Goal: Browse casually: Explore the website without a specific task or goal

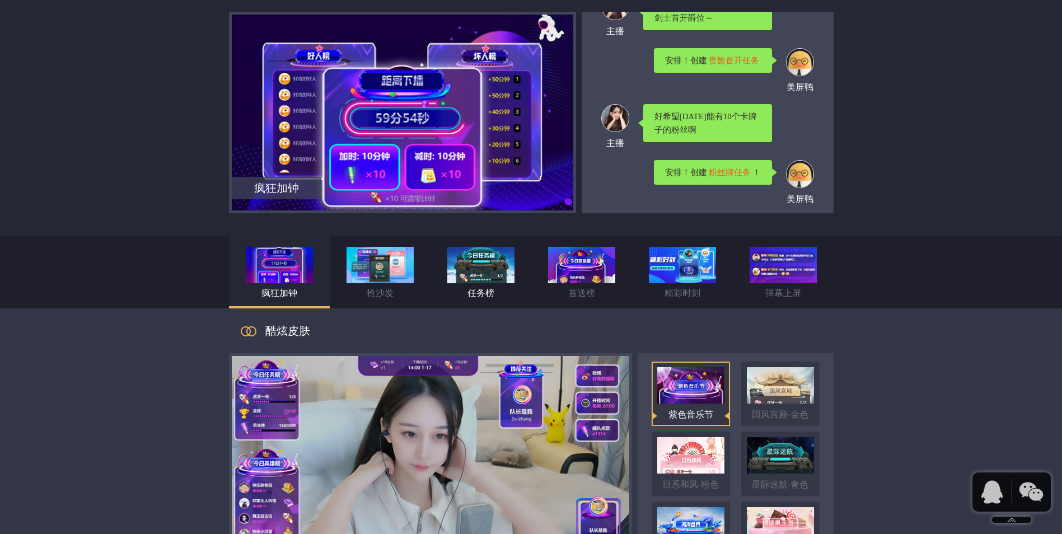
scroll to position [448, 0]
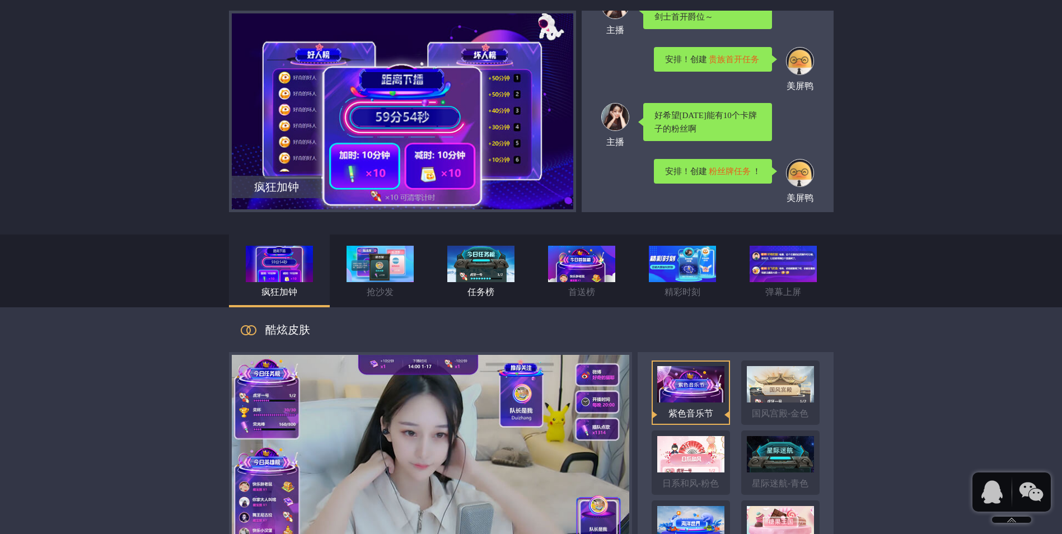
click at [489, 278] on img at bounding box center [480, 264] width 67 height 36
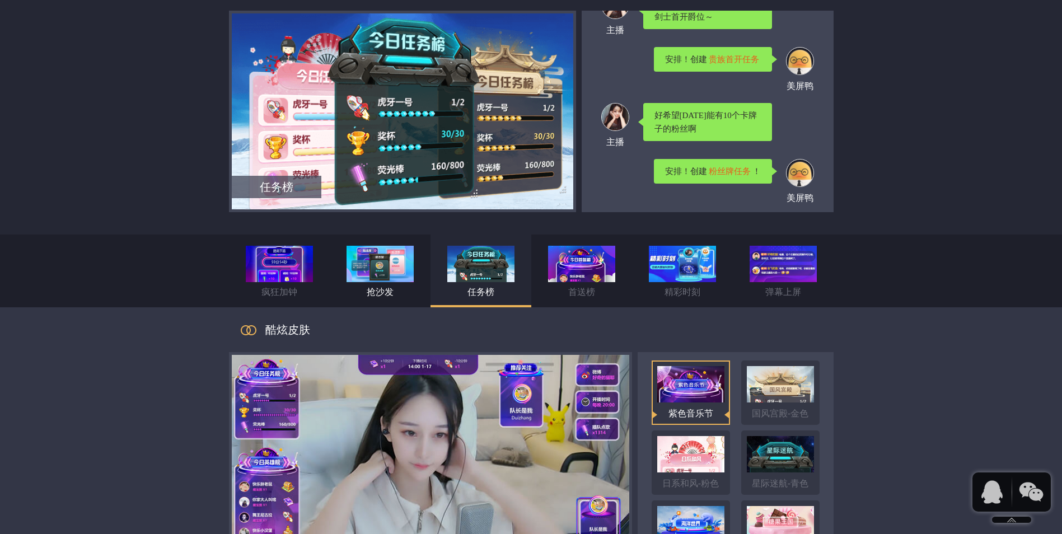
click at [389, 278] on img at bounding box center [379, 264] width 67 height 36
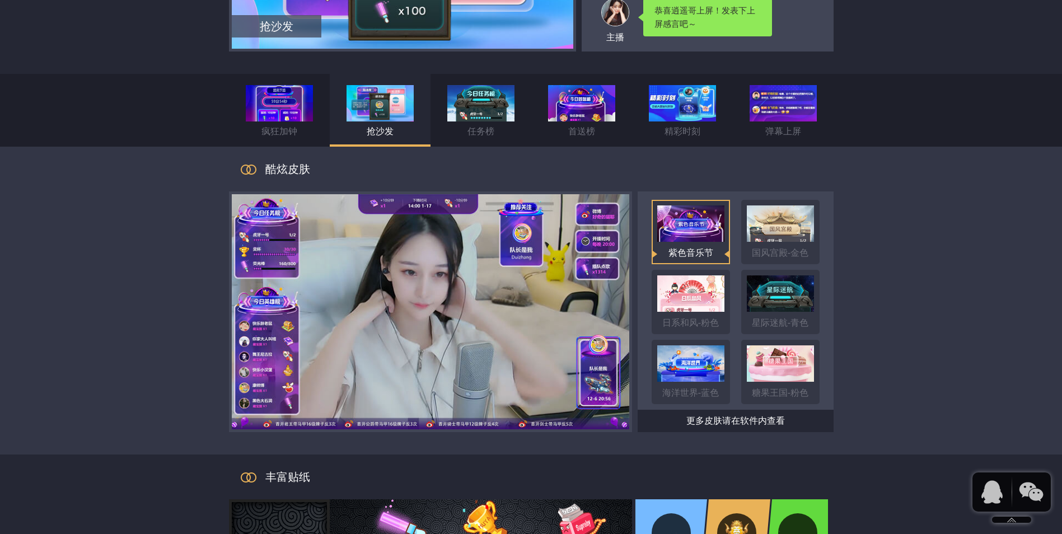
scroll to position [616, 0]
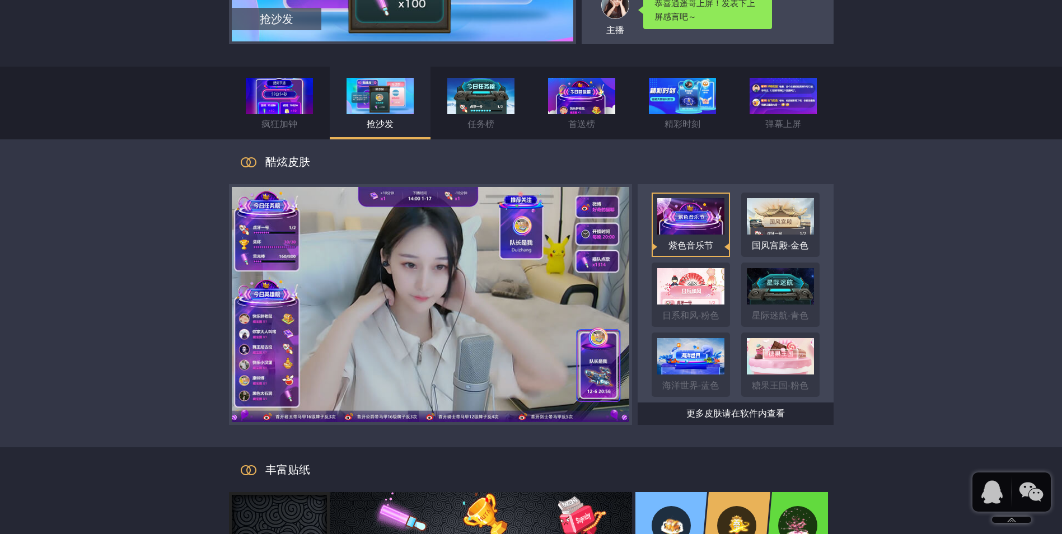
click at [767, 224] on img at bounding box center [780, 216] width 67 height 36
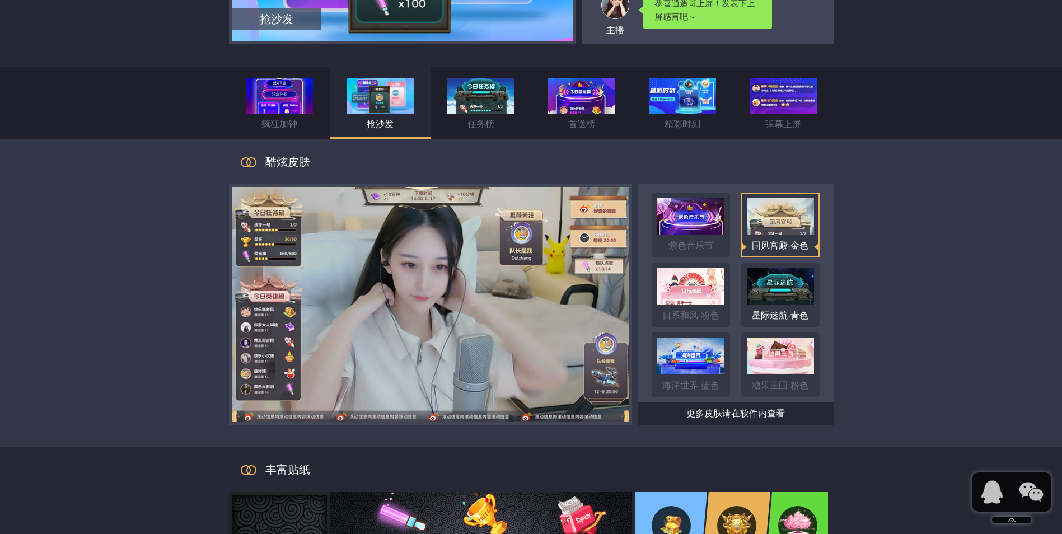
click at [759, 275] on img at bounding box center [780, 286] width 67 height 36
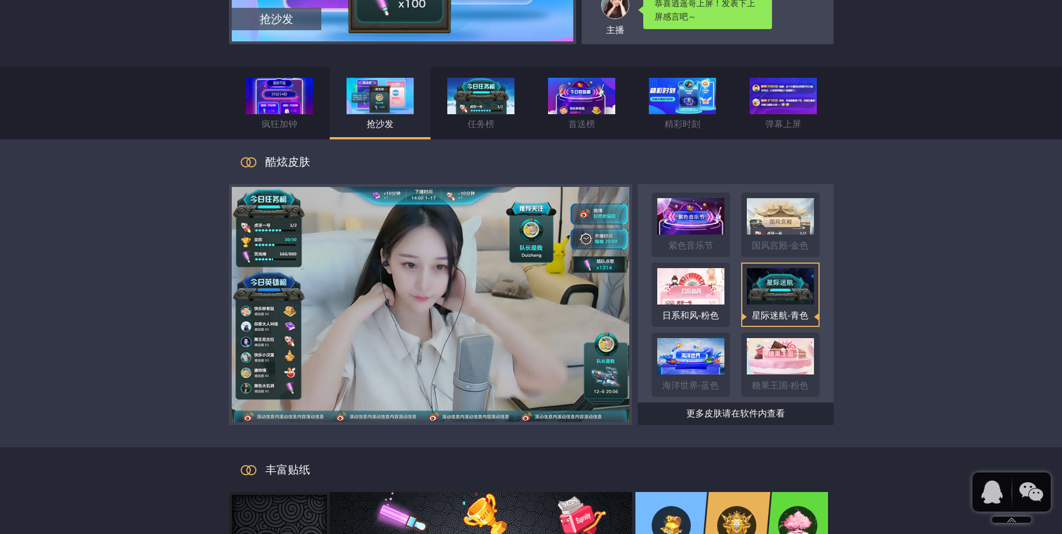
click at [664, 295] on img at bounding box center [690, 286] width 67 height 36
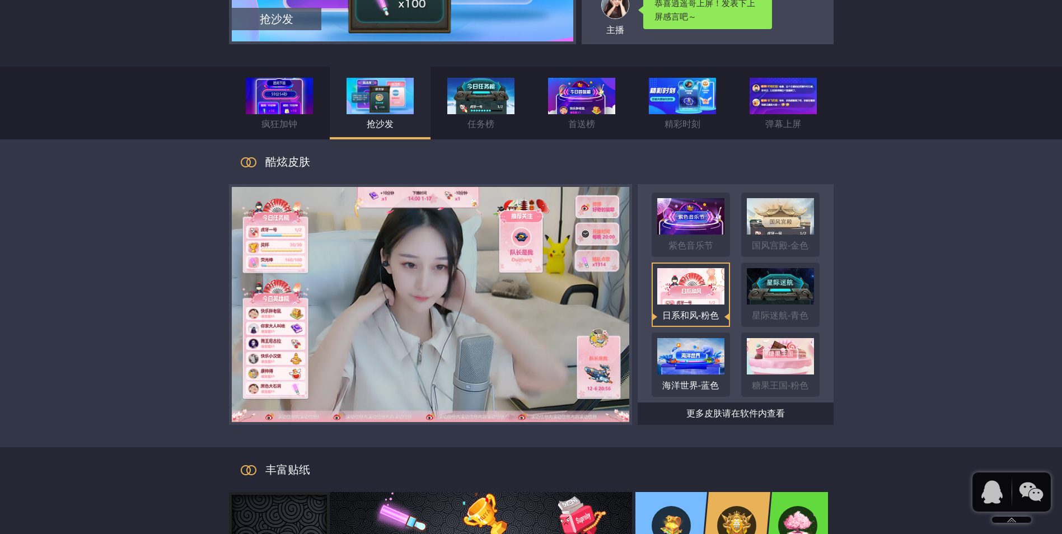
click at [696, 346] on img at bounding box center [690, 356] width 67 height 36
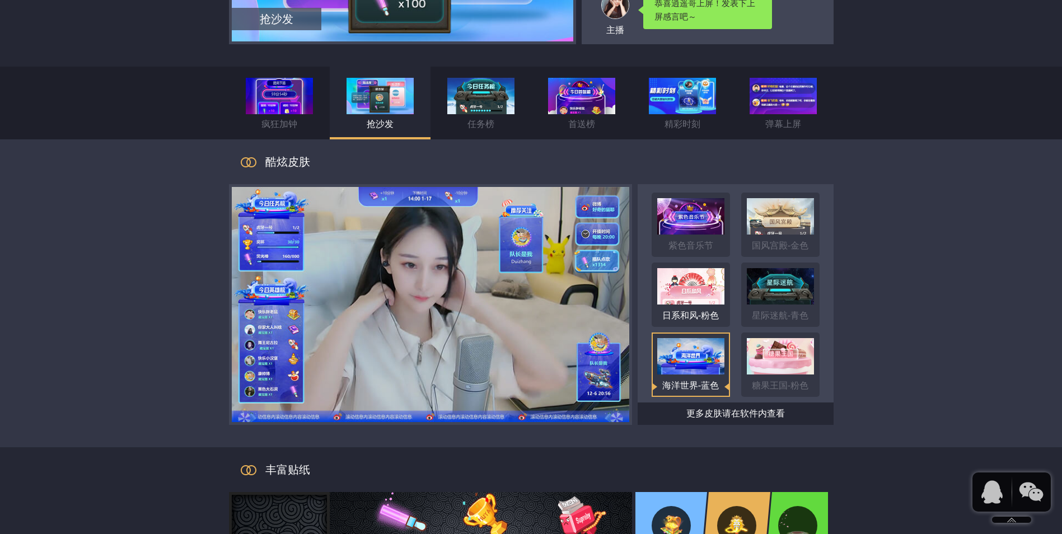
click at [699, 297] on img at bounding box center [690, 286] width 67 height 36
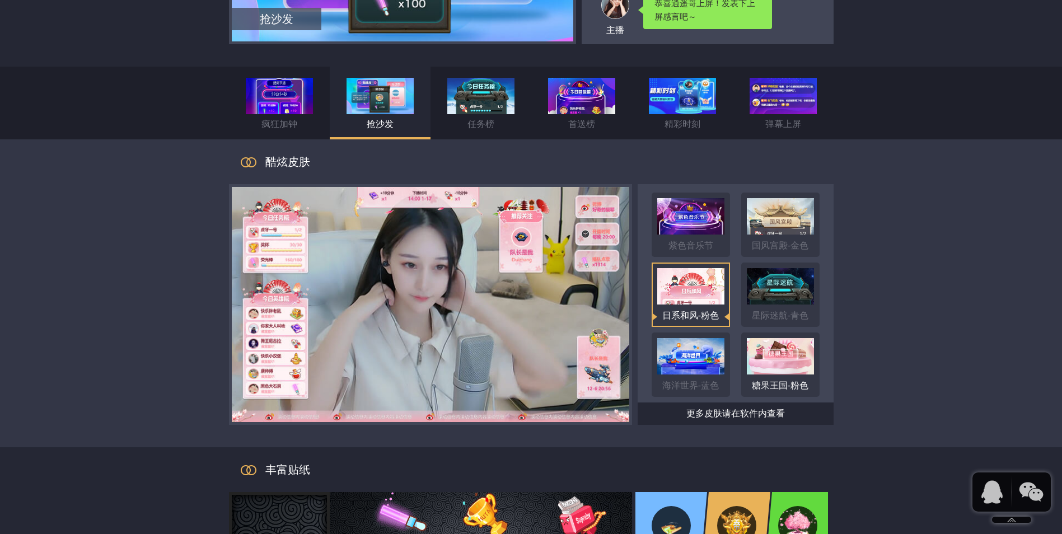
click at [803, 335] on div "糖果王国-粉色" at bounding box center [780, 364] width 78 height 64
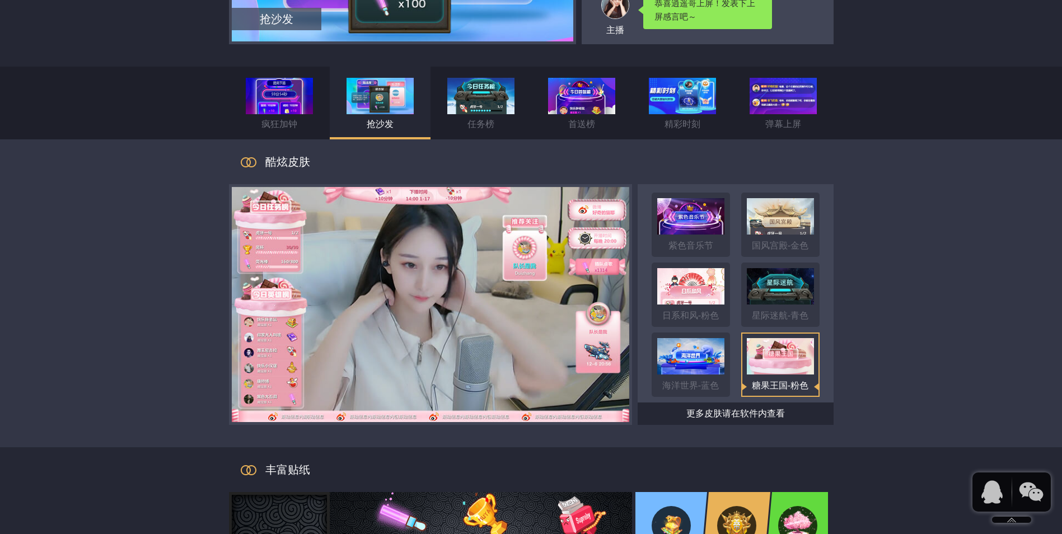
click at [801, 347] on img at bounding box center [780, 356] width 67 height 36
click at [758, 300] on img at bounding box center [780, 286] width 67 height 36
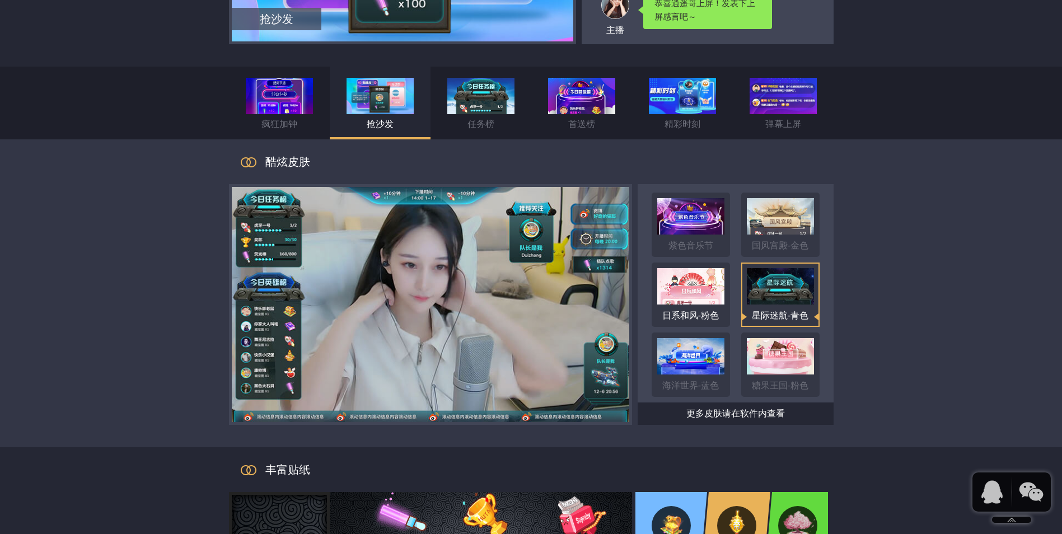
click at [708, 299] on img at bounding box center [690, 286] width 67 height 36
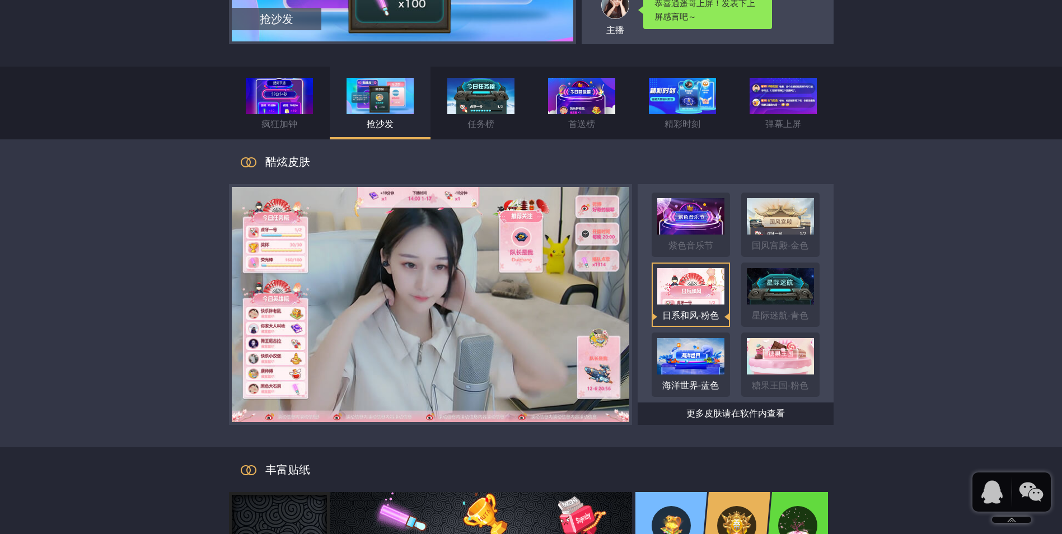
click at [702, 350] on img at bounding box center [690, 356] width 67 height 36
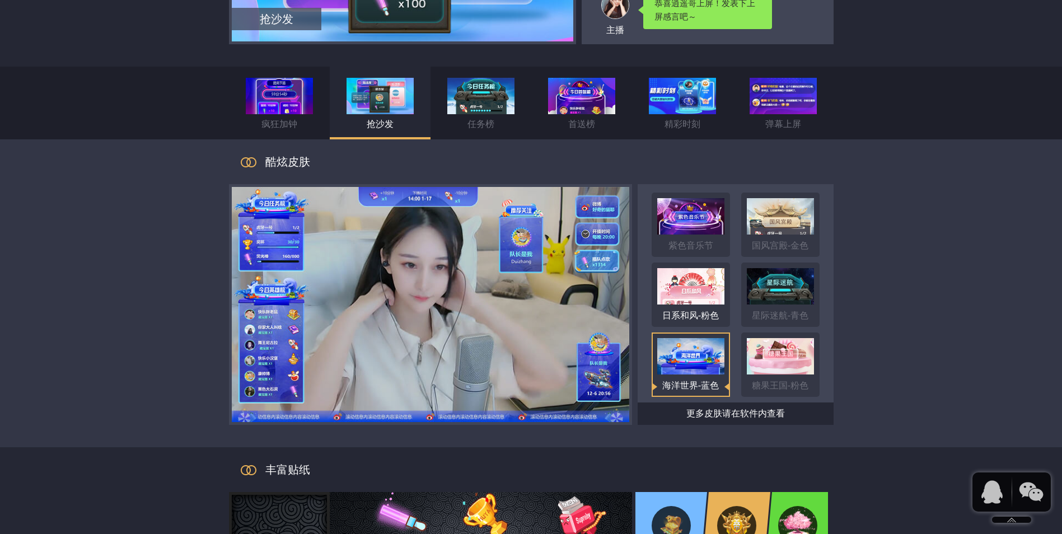
click at [705, 318] on div "日系和风-粉色" at bounding box center [690, 315] width 78 height 22
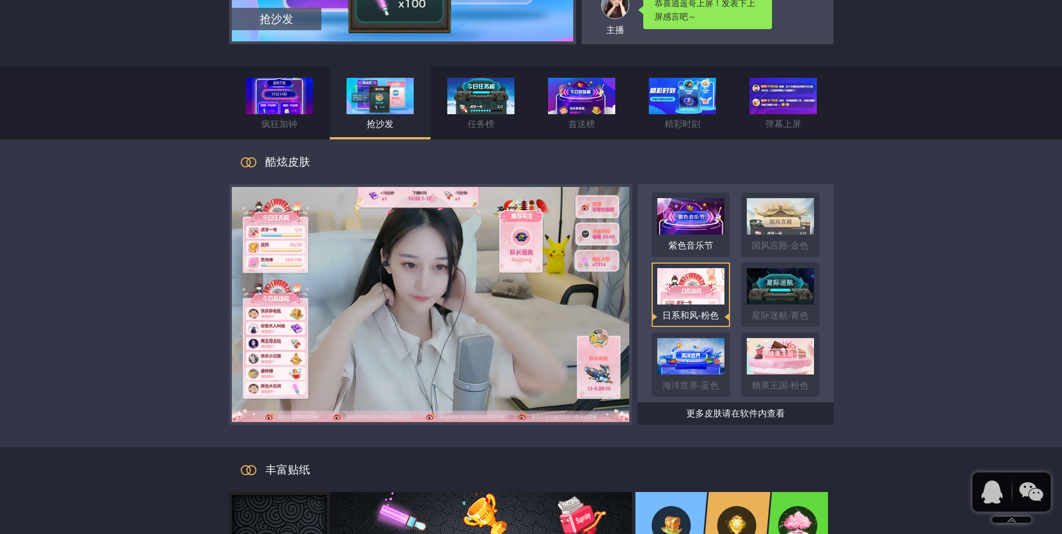
click at [719, 229] on img at bounding box center [690, 216] width 67 height 36
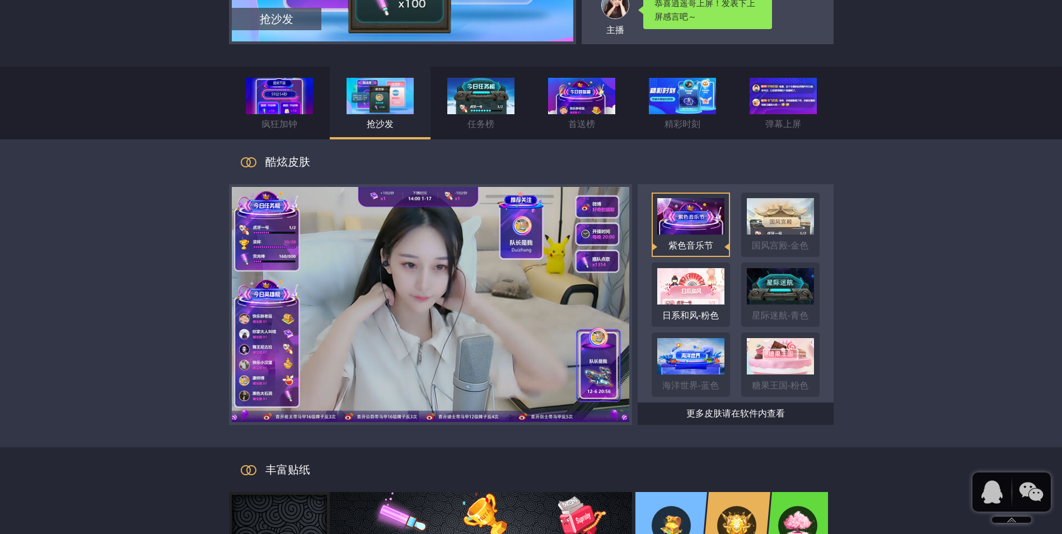
click at [726, 264] on div "日系和风-粉色" at bounding box center [690, 294] width 78 height 64
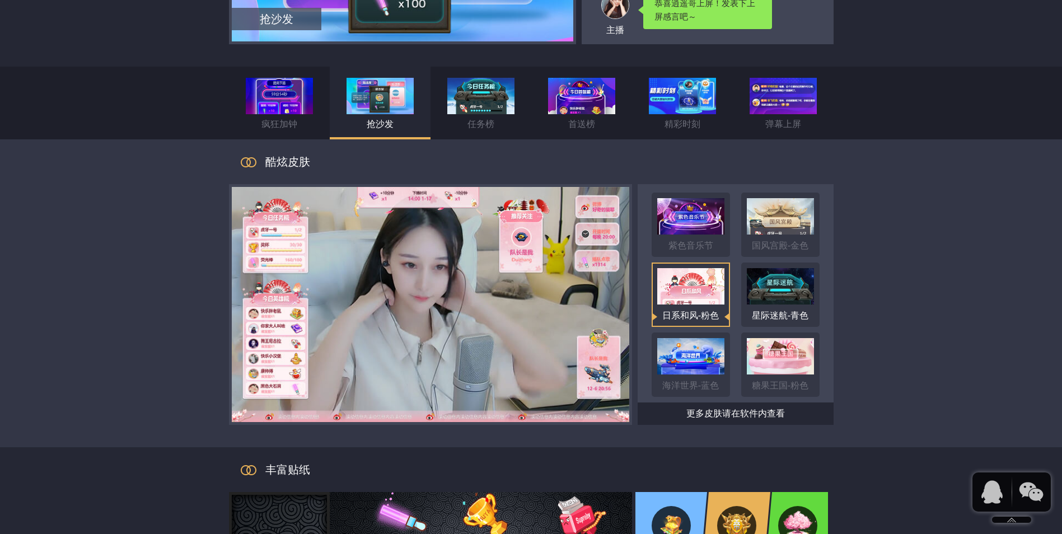
click at [785, 275] on img at bounding box center [780, 286] width 67 height 36
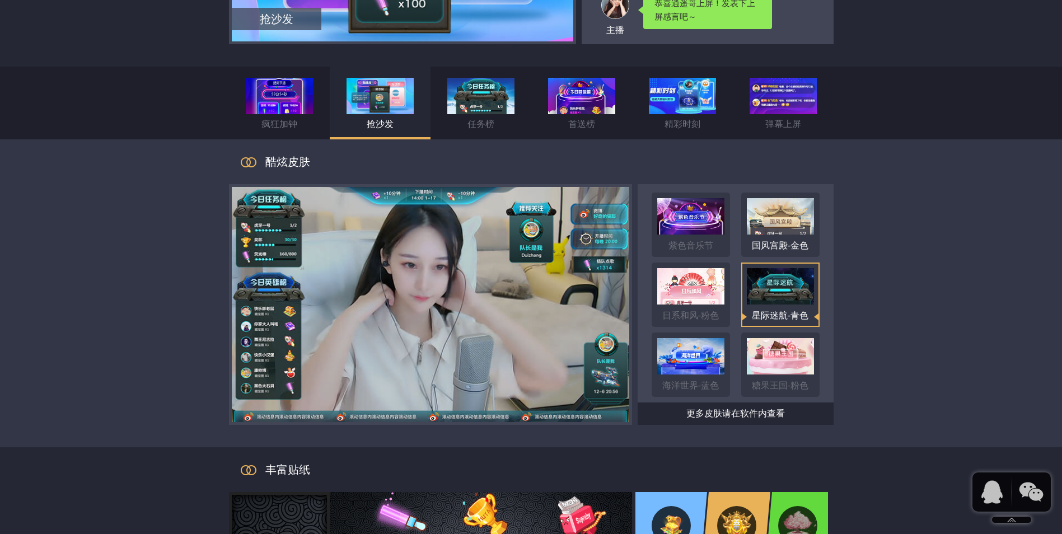
click at [782, 242] on div "国风宫殿-金色" at bounding box center [780, 245] width 78 height 22
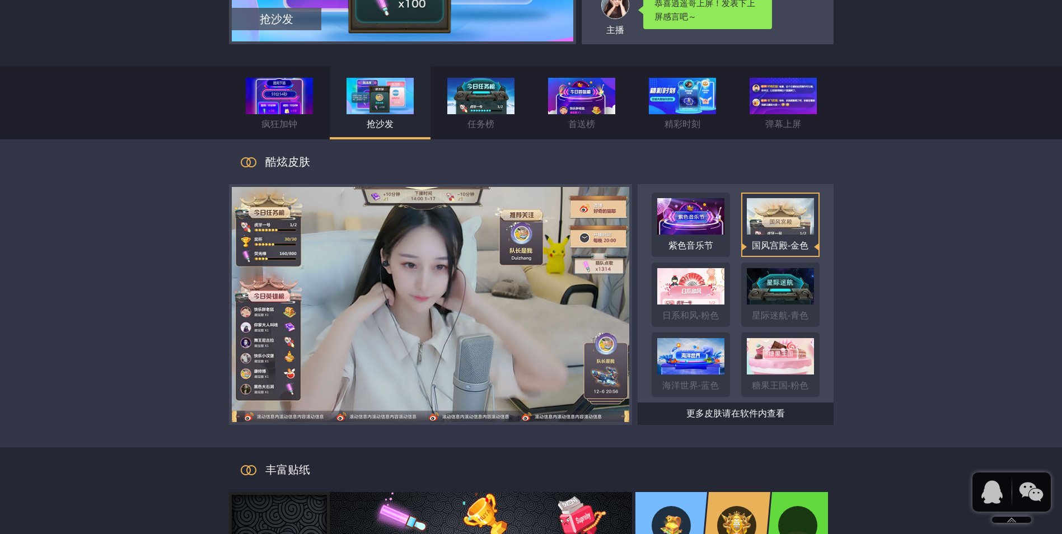
click at [712, 240] on div "紫色音乐节" at bounding box center [690, 245] width 78 height 22
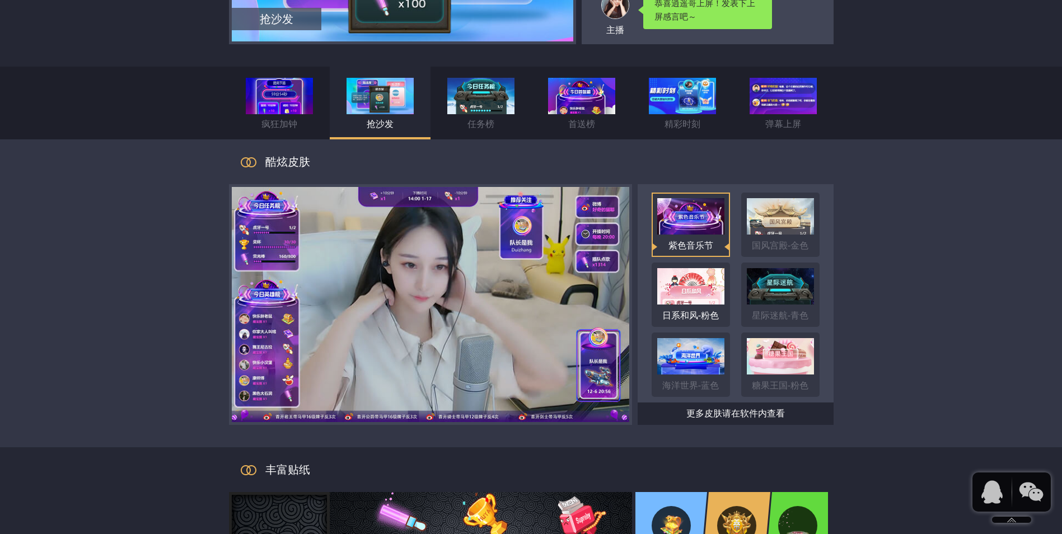
click at [706, 285] on img at bounding box center [690, 286] width 67 height 36
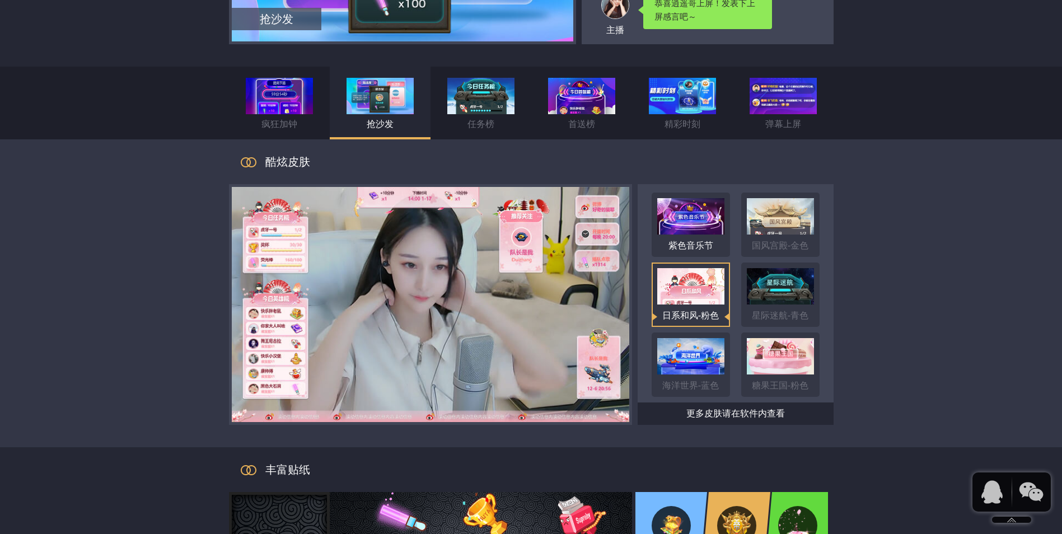
click at [689, 237] on div "紫色音乐节" at bounding box center [690, 245] width 78 height 22
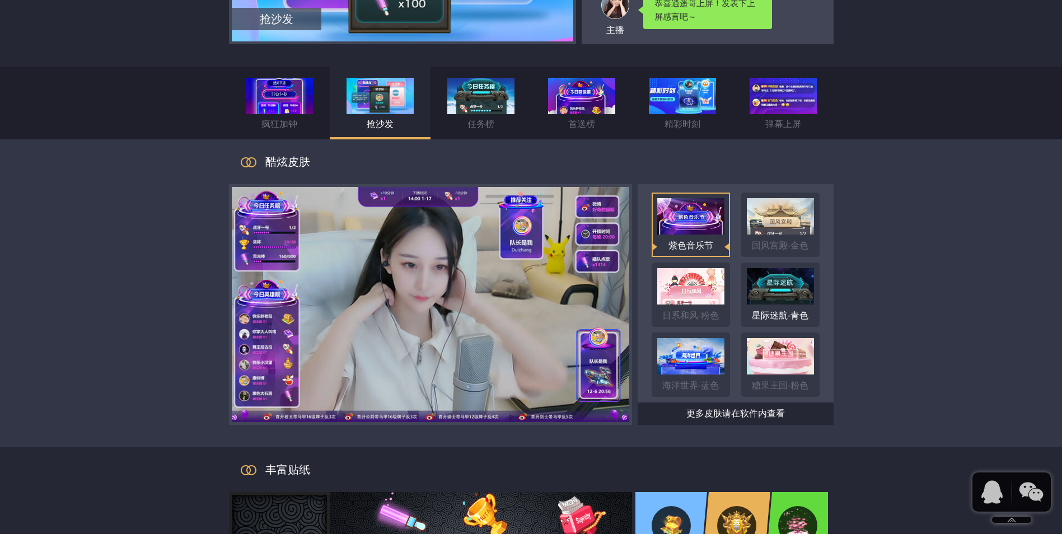
click at [753, 303] on img at bounding box center [780, 286] width 67 height 36
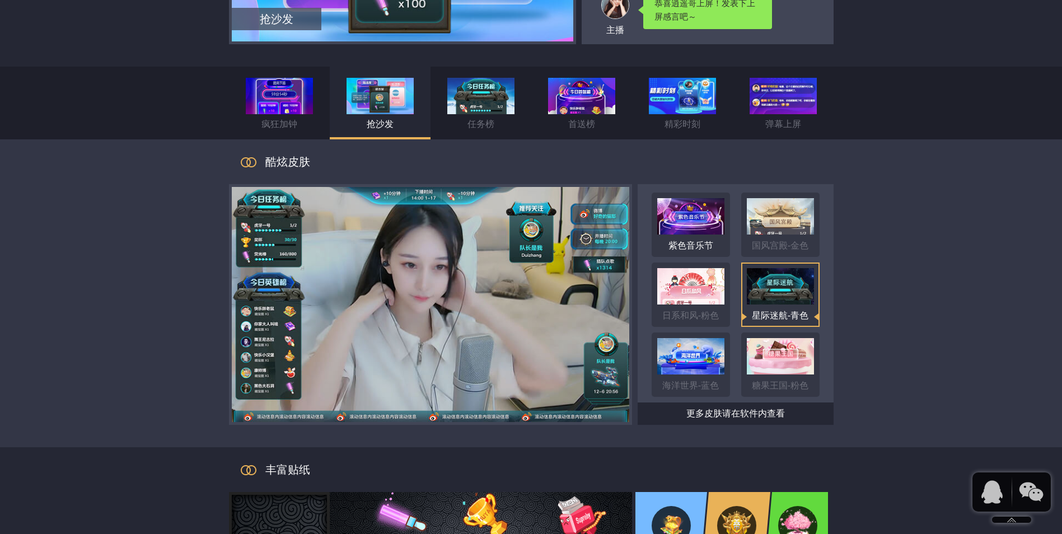
click at [671, 244] on div "紫色音乐节" at bounding box center [690, 245] width 78 height 22
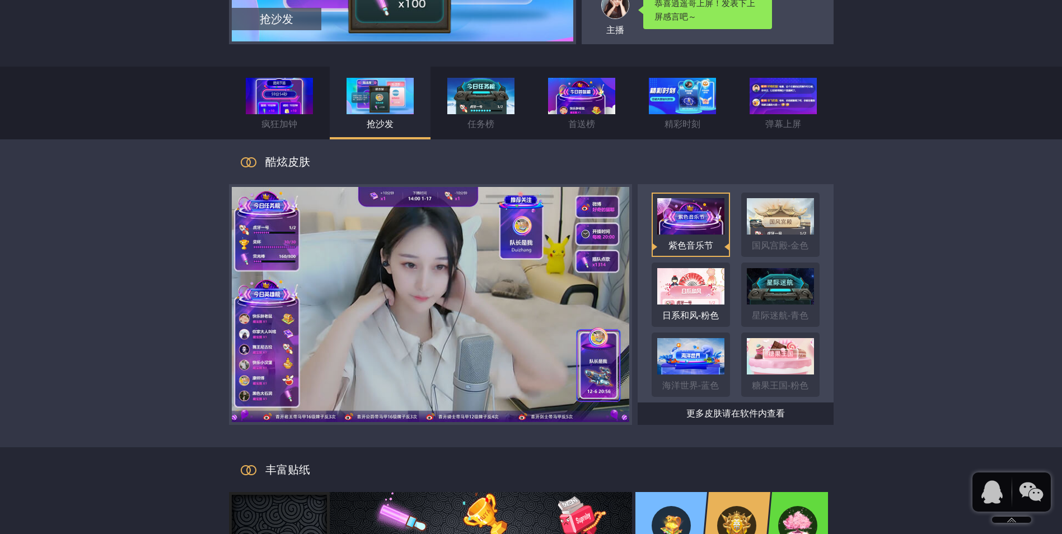
click at [690, 298] on img at bounding box center [690, 286] width 67 height 36
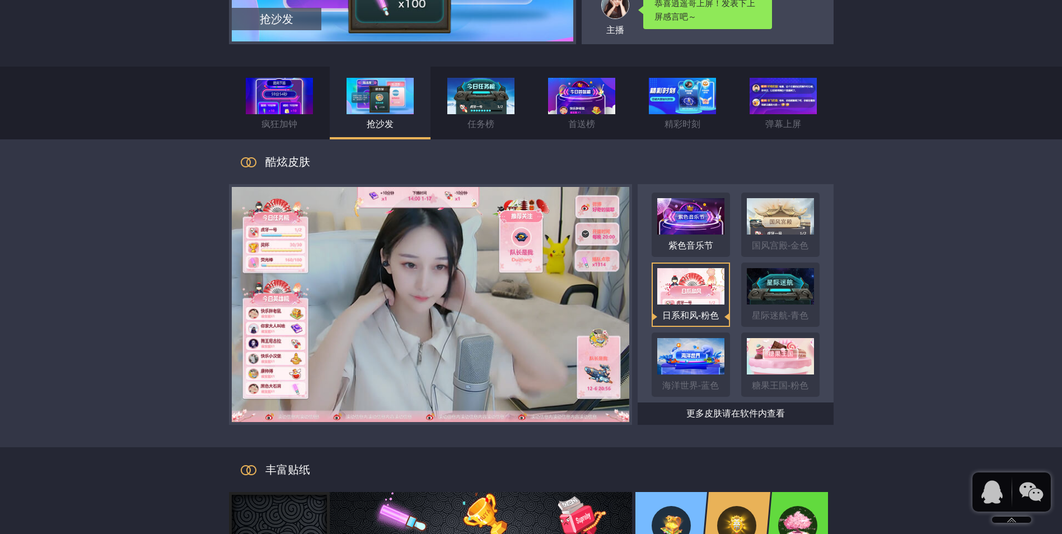
click at [687, 232] on img at bounding box center [690, 216] width 67 height 36
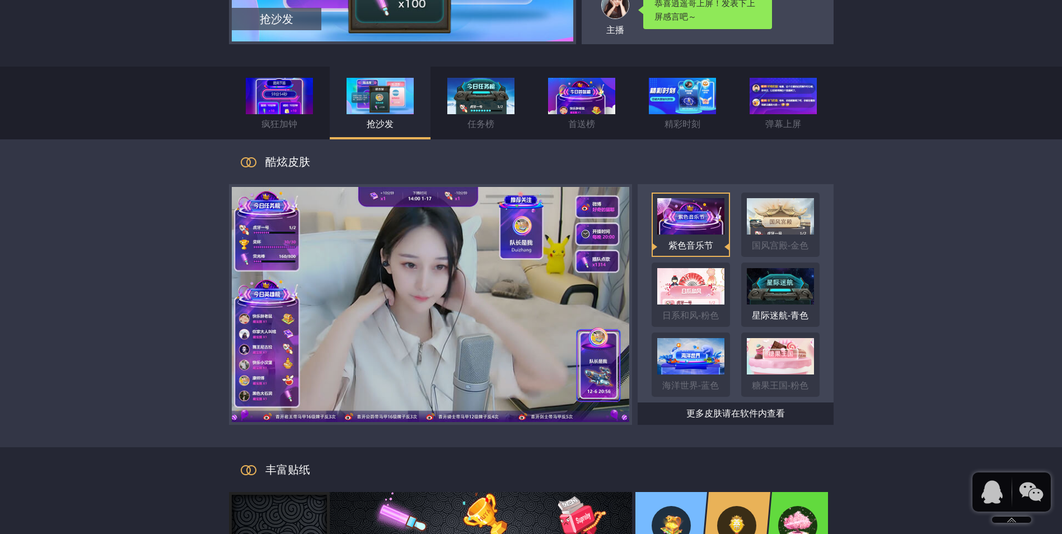
click at [766, 292] on img at bounding box center [780, 286] width 67 height 36
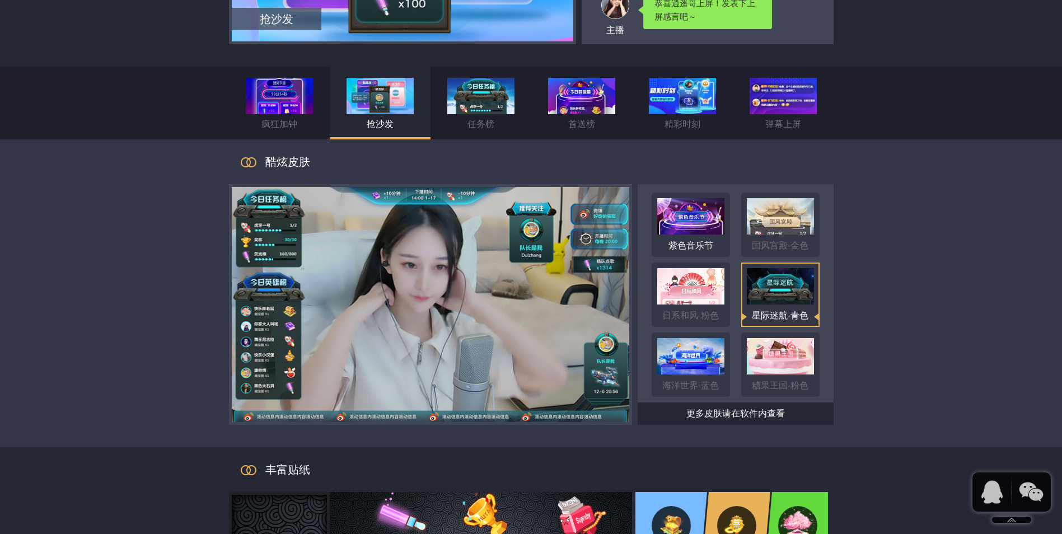
click at [677, 232] on img at bounding box center [690, 216] width 67 height 36
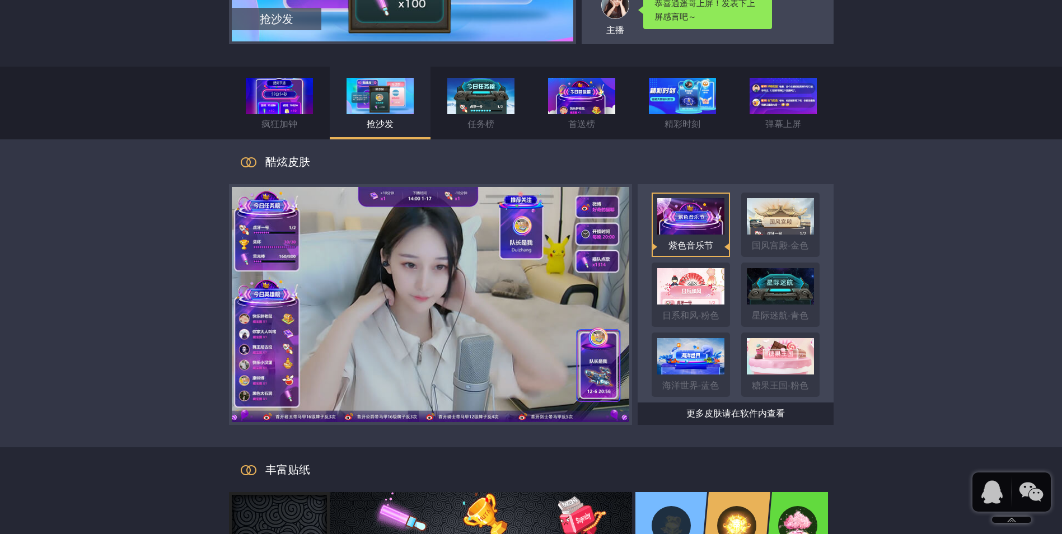
click at [820, 297] on div "紫色音乐节 国风宫殿-金色 日系和风-粉色 星际迷航-青色 海洋世界-蓝色 糖果王国-粉色 更多皮肤请在软件内查看" at bounding box center [735, 304] width 196 height 241
click at [798, 280] on img at bounding box center [780, 286] width 67 height 36
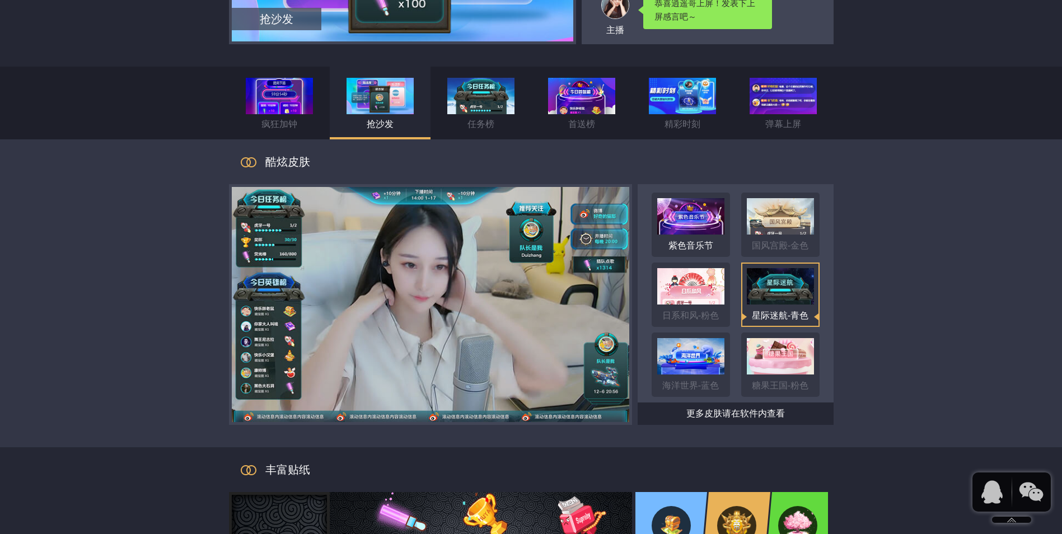
click at [714, 237] on div "紫色音乐节" at bounding box center [690, 245] width 78 height 22
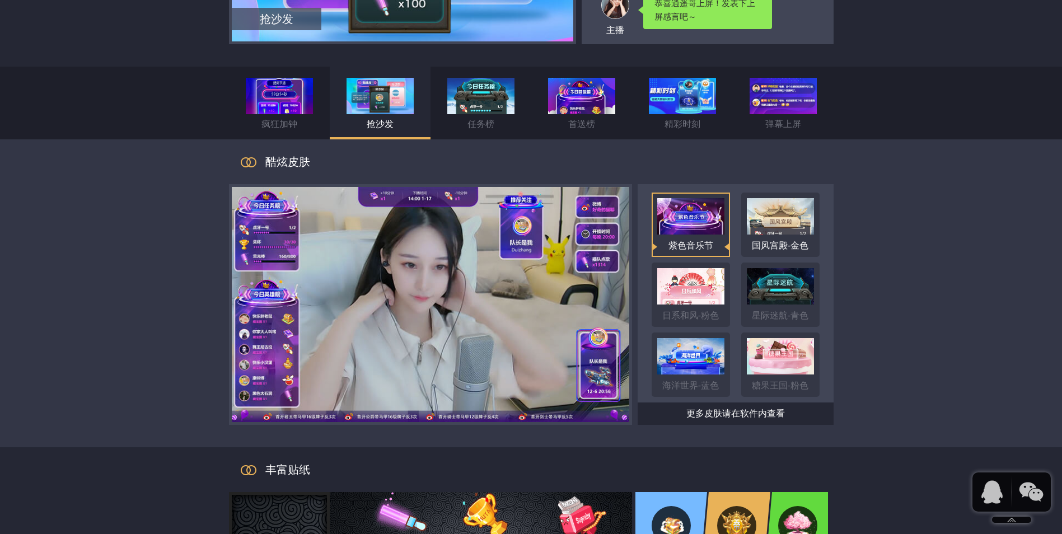
click at [791, 256] on div "国风宫殿-金色" at bounding box center [780, 245] width 78 height 22
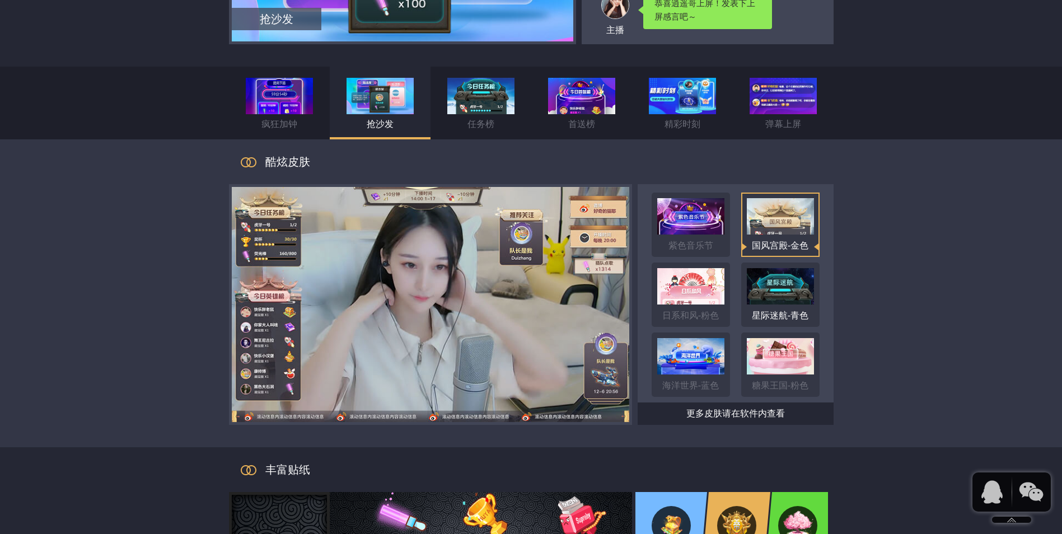
click at [814, 293] on div "星际迷航-青色" at bounding box center [780, 294] width 78 height 64
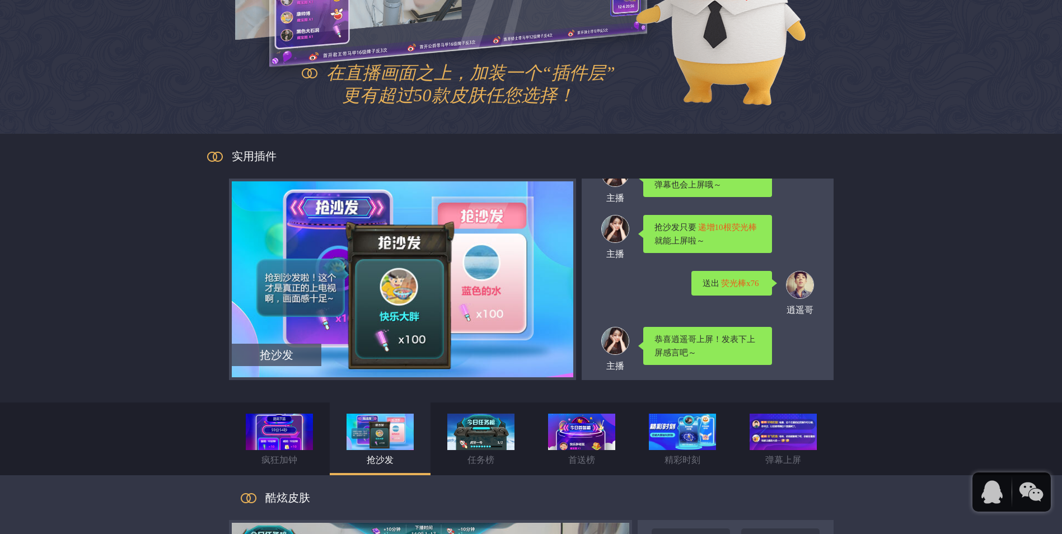
scroll to position [0, 0]
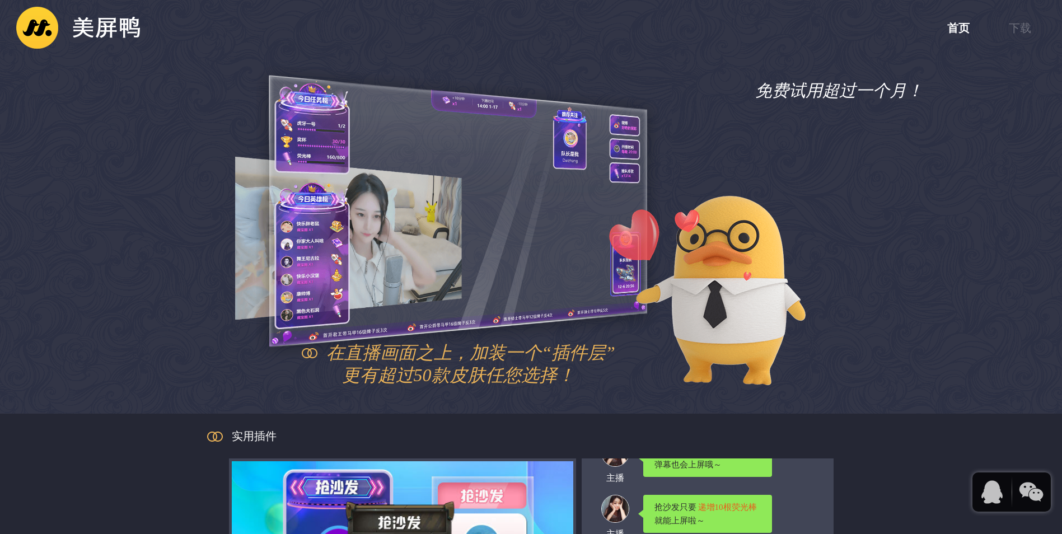
click at [863, 97] on div "免费试用超过一个月！" at bounding box center [839, 90] width 168 height 25
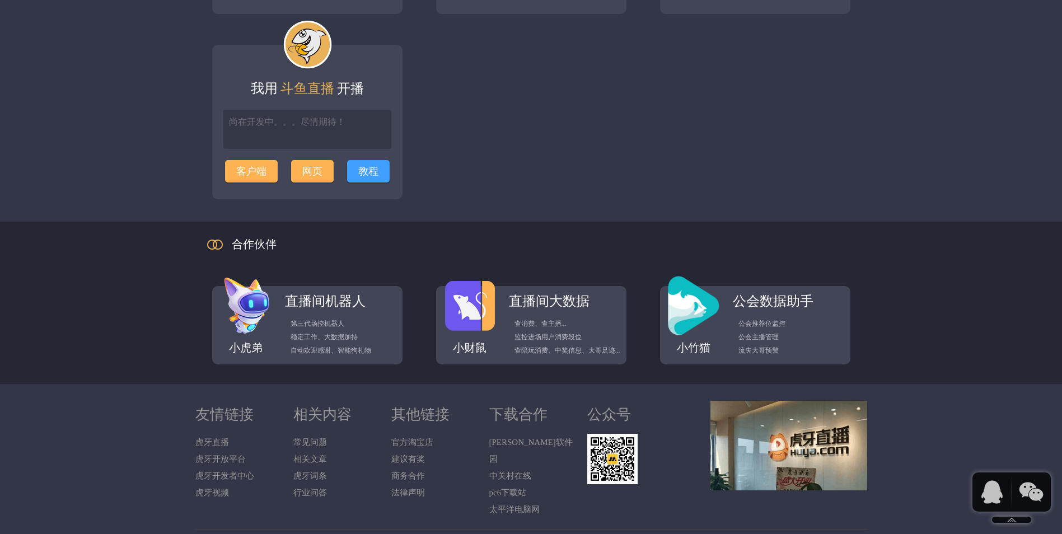
scroll to position [1597, 0]
